Goal: Transaction & Acquisition: Download file/media

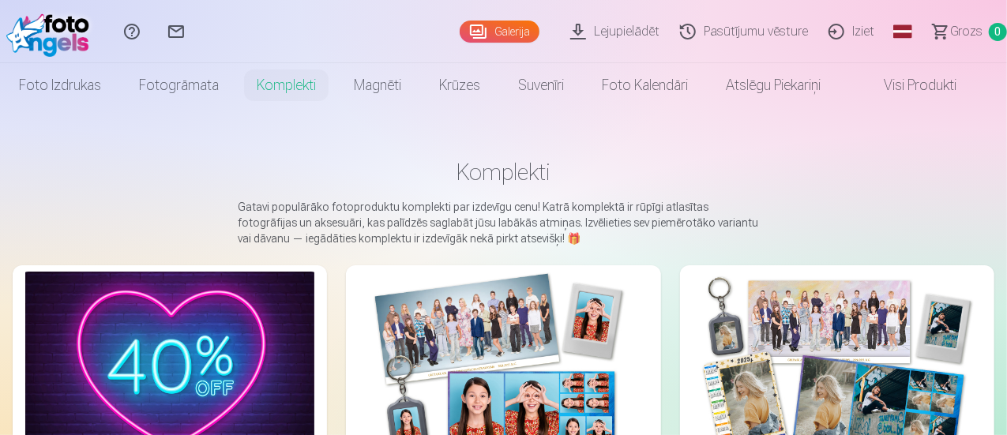
click at [608, 32] on link "Lejupielādēt" at bounding box center [618, 31] width 110 height 63
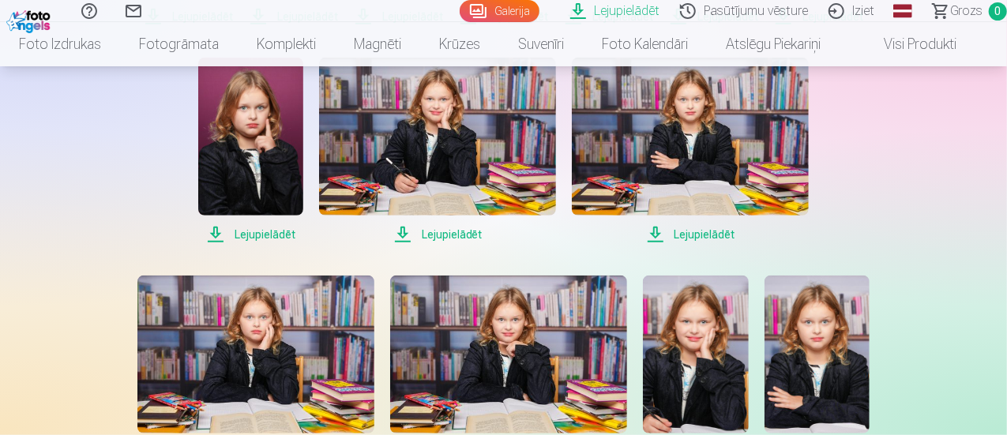
scroll to position [316, 0]
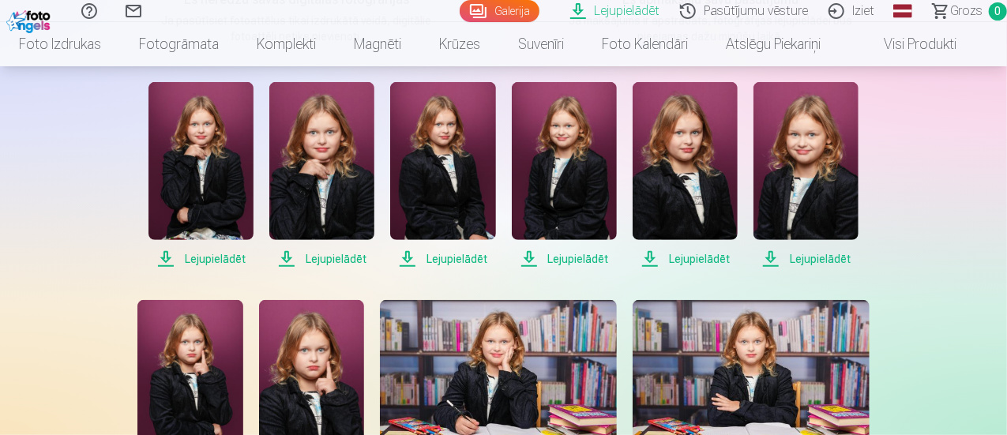
click at [231, 258] on span "Lejupielādēt" at bounding box center [201, 259] width 105 height 19
click at [330, 262] on span "Lejupielādēt" at bounding box center [321, 259] width 105 height 19
click at [461, 253] on span "Lejupielādēt" at bounding box center [442, 259] width 105 height 19
click at [575, 257] on span "Lejupielādēt" at bounding box center [564, 259] width 105 height 19
click at [692, 257] on span "Lejupielādēt" at bounding box center [685, 259] width 105 height 19
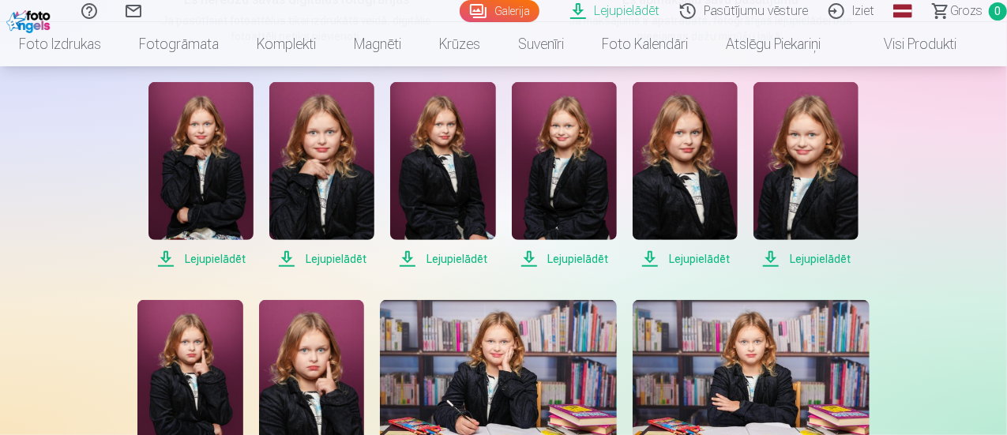
click at [809, 255] on span "Lejupielādēt" at bounding box center [806, 259] width 105 height 19
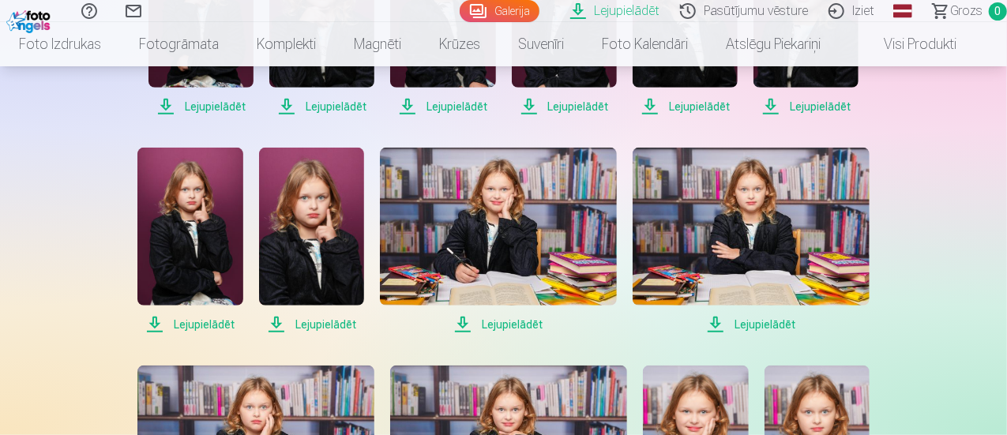
scroll to position [474, 0]
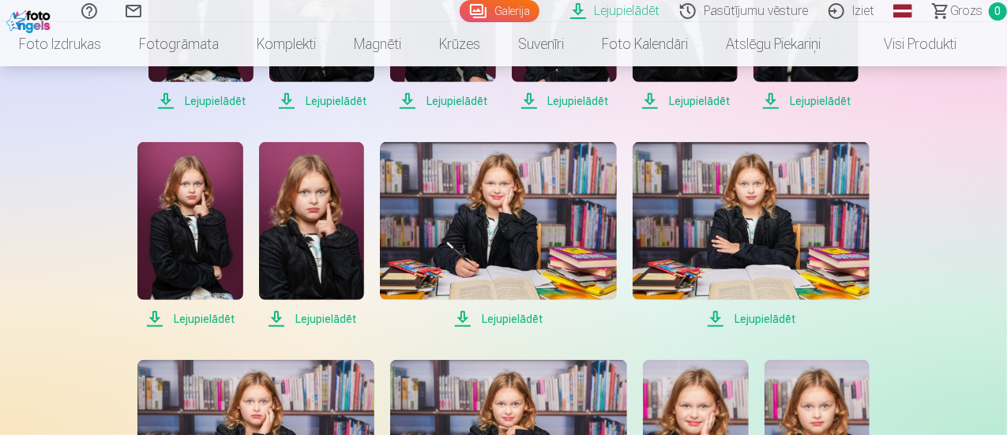
click at [212, 318] on span "Lejupielādēt" at bounding box center [189, 319] width 105 height 19
click at [314, 318] on span "Lejupielādēt" at bounding box center [311, 319] width 105 height 19
click at [510, 317] on span "Lejupielādēt" at bounding box center [498, 319] width 237 height 19
click at [755, 318] on span "Lejupielādēt" at bounding box center [751, 319] width 237 height 19
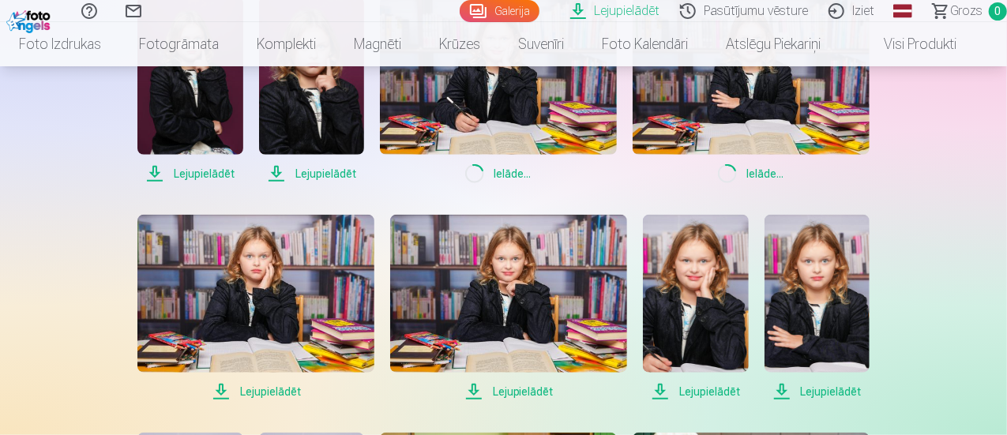
scroll to position [632, 0]
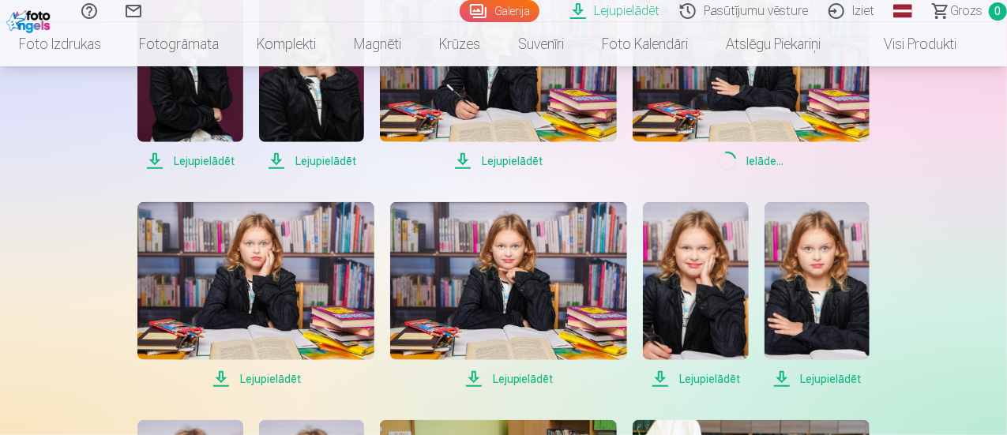
click at [277, 375] on span "Lejupielādēt" at bounding box center [255, 379] width 237 height 19
click at [507, 378] on span "Lejupielādēt" at bounding box center [508, 379] width 237 height 19
click at [701, 376] on span "Lejupielādēt" at bounding box center [695, 379] width 105 height 19
click at [815, 380] on span "Lejupielādēt" at bounding box center [817, 379] width 105 height 19
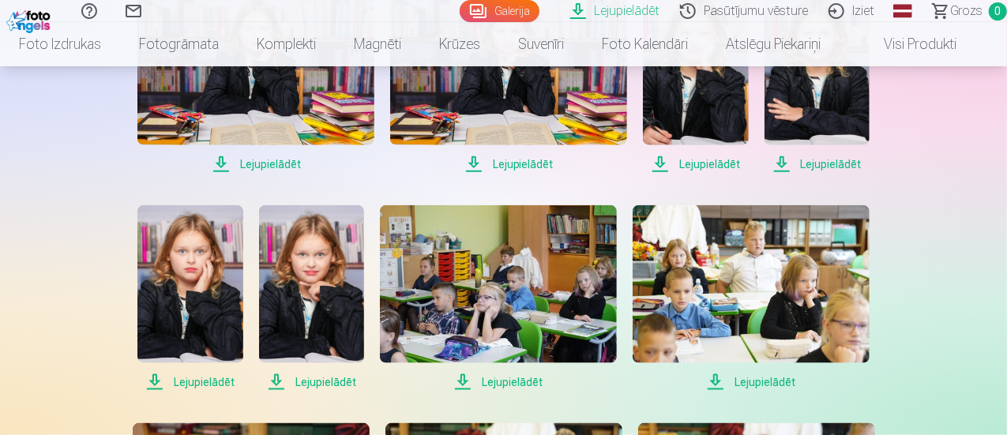
scroll to position [869, 0]
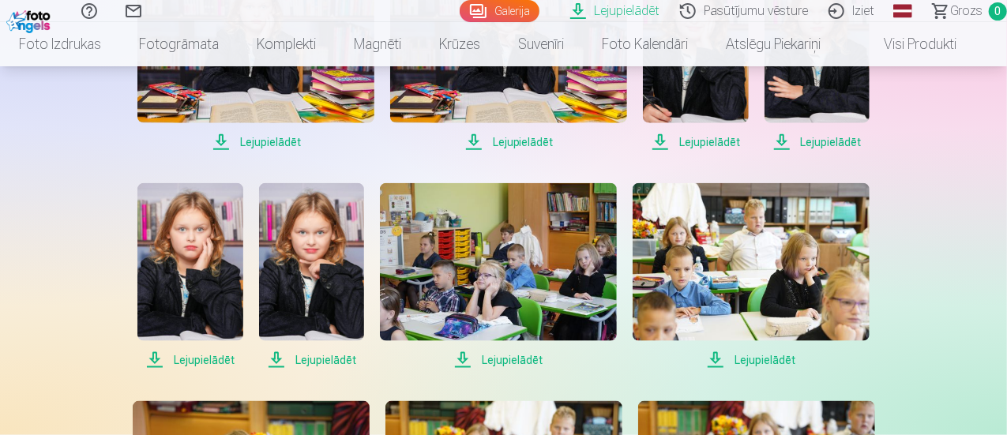
click at [194, 358] on span "Lejupielādēt" at bounding box center [189, 360] width 105 height 19
click at [338, 367] on span "Lejupielādēt" at bounding box center [311, 360] width 105 height 19
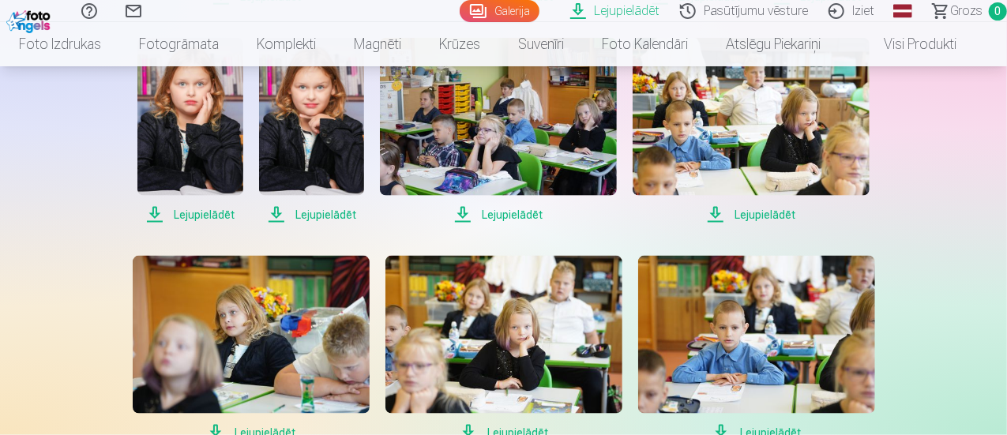
scroll to position [1027, 0]
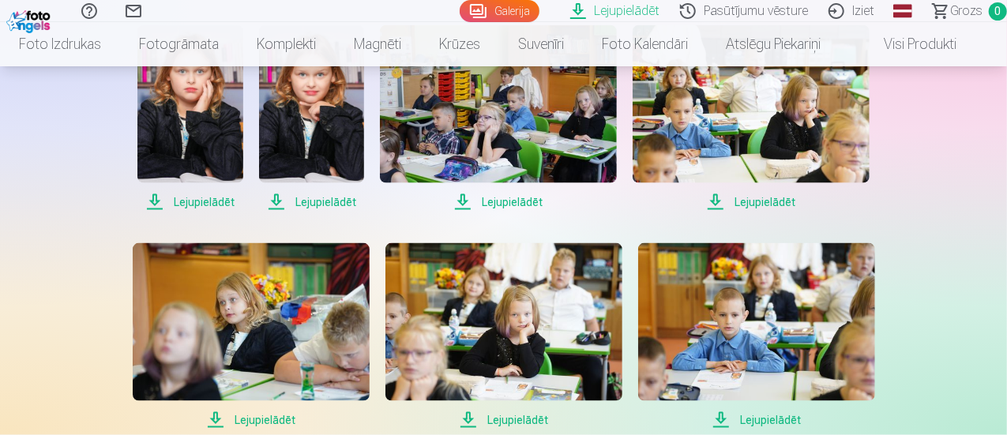
click at [269, 424] on span "Lejupielādēt" at bounding box center [251, 420] width 237 height 19
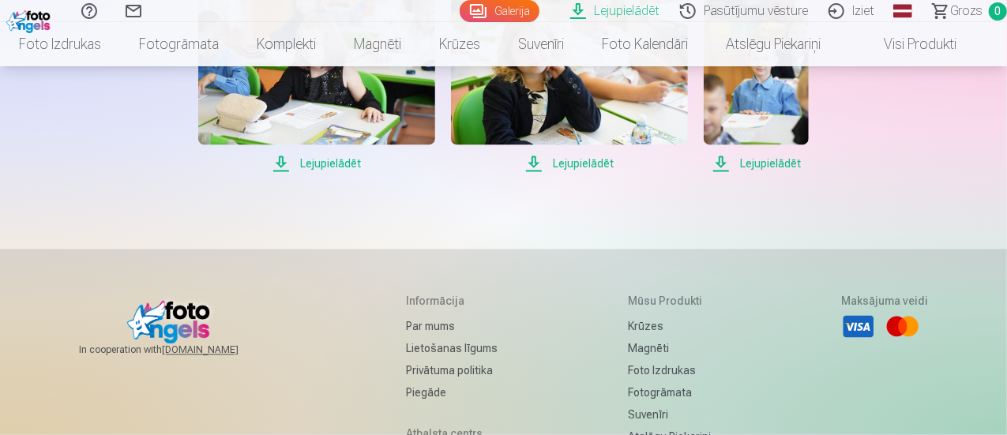
scroll to position [1343, 0]
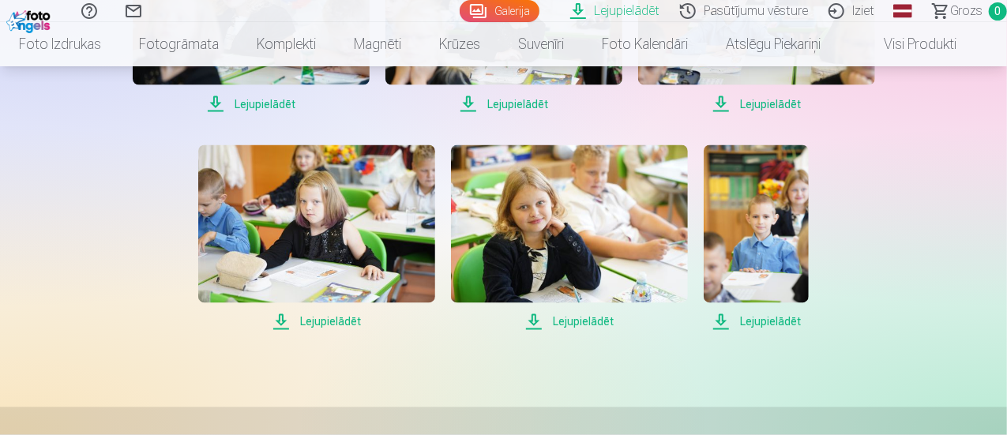
click at [583, 323] on span "Lejupielādēt" at bounding box center [569, 322] width 237 height 19
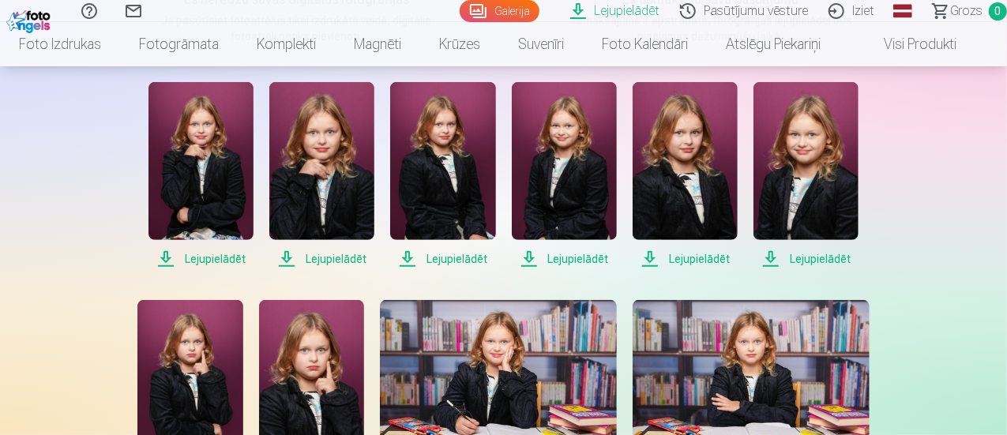
scroll to position [237, 0]
